Goal: Check status: Check status

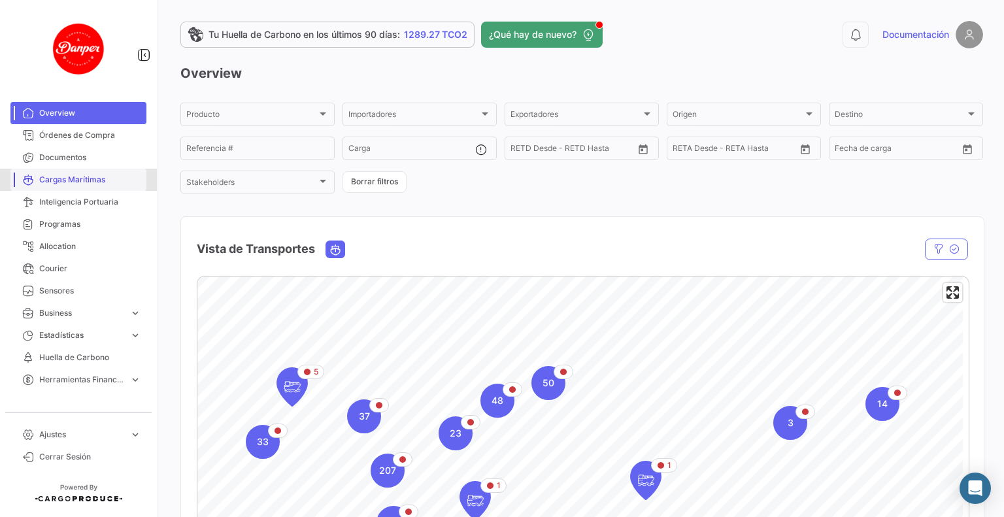
click at [93, 179] on span "Cargas Marítimas" at bounding box center [90, 180] width 102 height 12
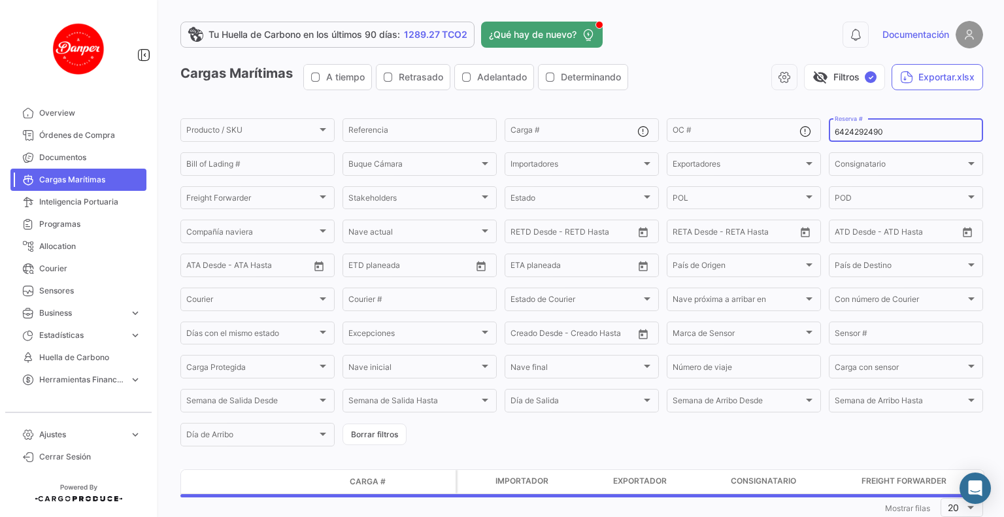
drag, startPoint x: 882, startPoint y: 131, endPoint x: 730, endPoint y: 106, distance: 153.8
click at [730, 106] on app-list-header "Cargas Marítimas A tiempo Retrasado Adelantado Determinando visibility_off Filt…" at bounding box center [581, 256] width 803 height 385
paste input "EBKG13846228"
type input "EBKG13846228"
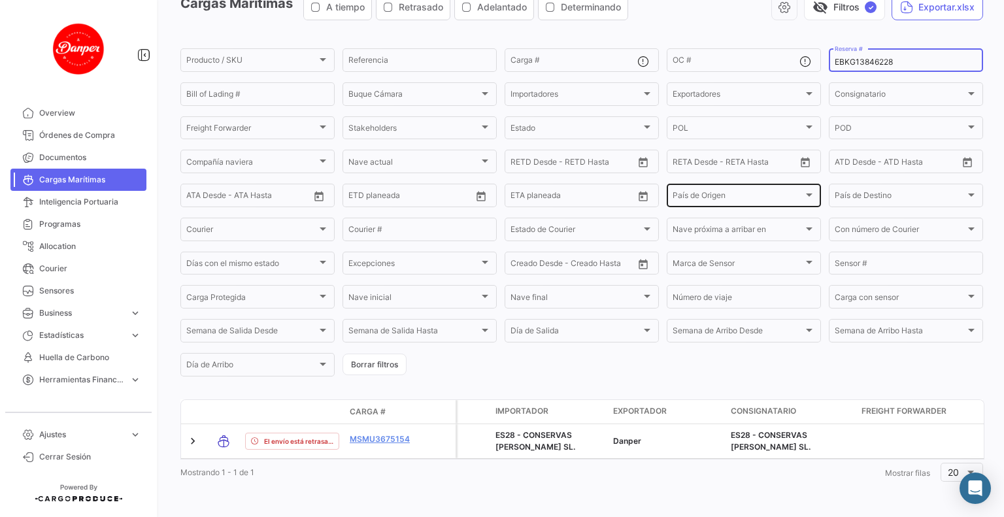
scroll to position [82, 0]
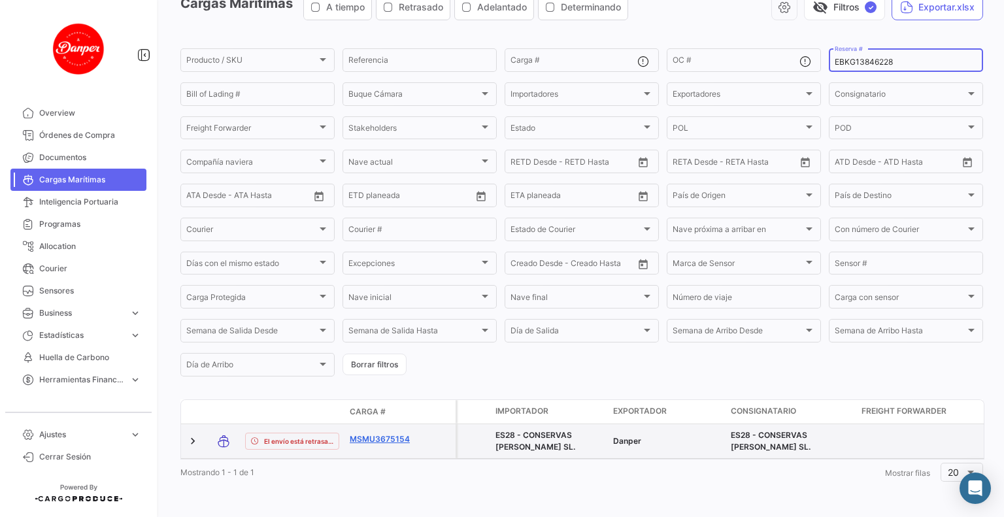
click at [401, 434] on link "MSMU3675154" at bounding box center [384, 440] width 68 height 12
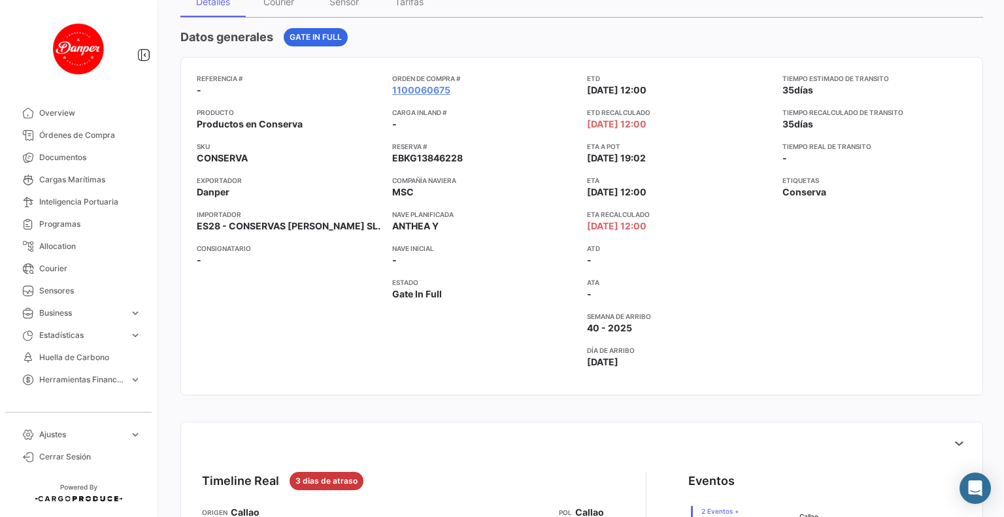
scroll to position [392, 0]
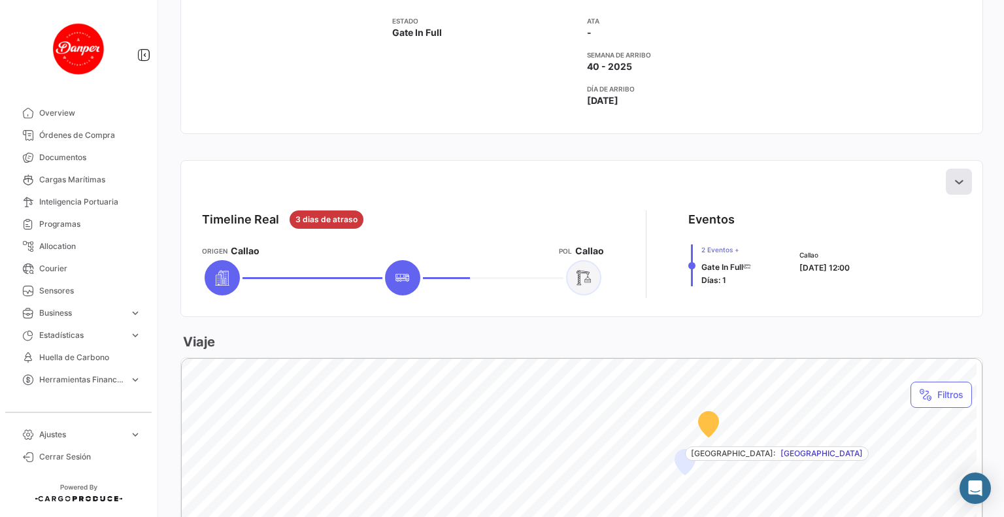
click at [953, 181] on icon at bounding box center [959, 181] width 13 height 13
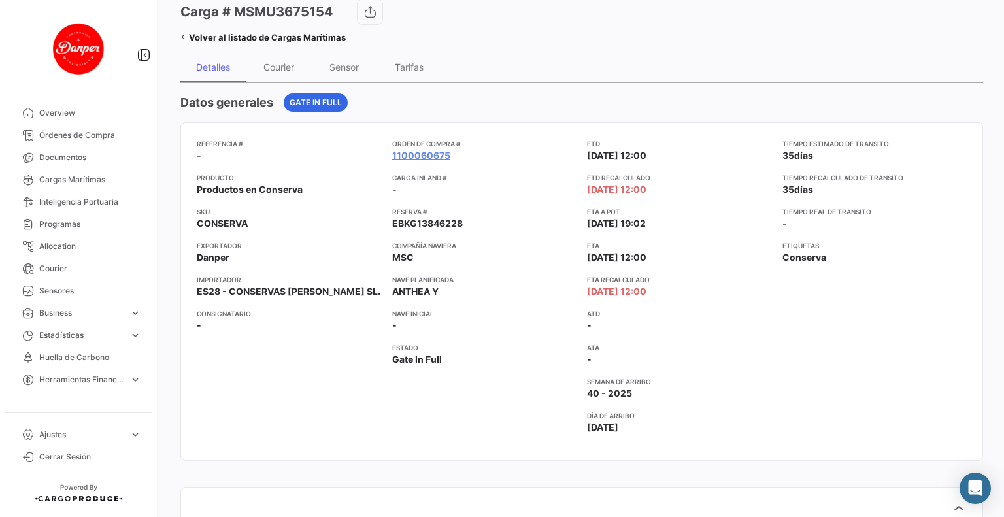
scroll to position [0, 0]
